Goal: Navigation & Orientation: Find specific page/section

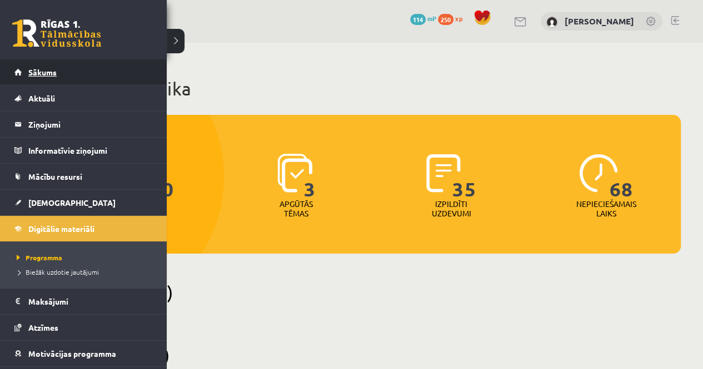
click at [43, 71] on span "Sākums" at bounding box center [42, 72] width 28 height 10
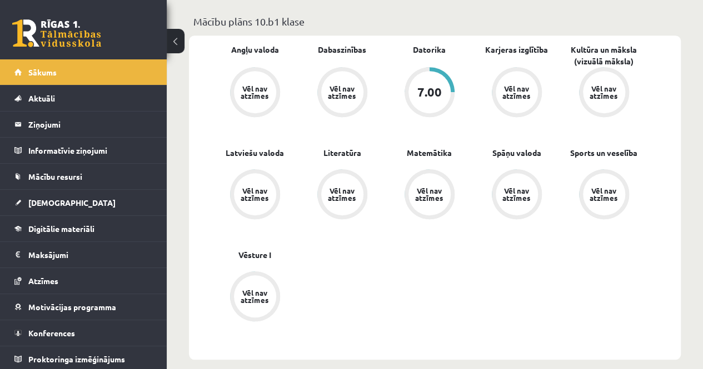
scroll to position [278, 0]
